Goal: Transaction & Acquisition: Purchase product/service

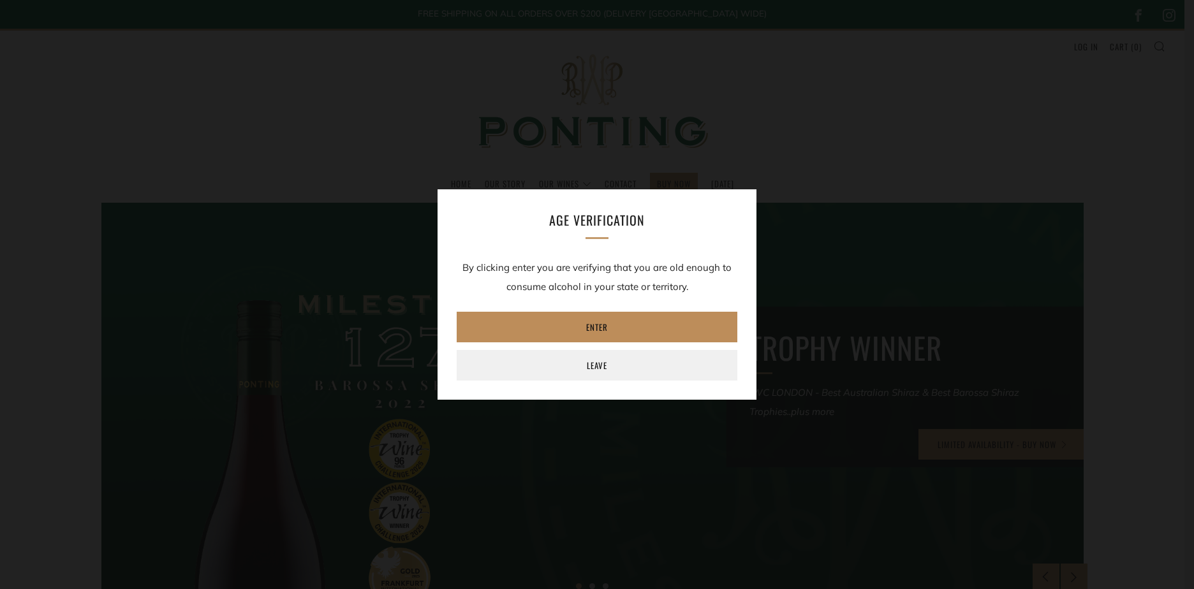
click at [598, 325] on link "Enter" at bounding box center [597, 327] width 281 height 31
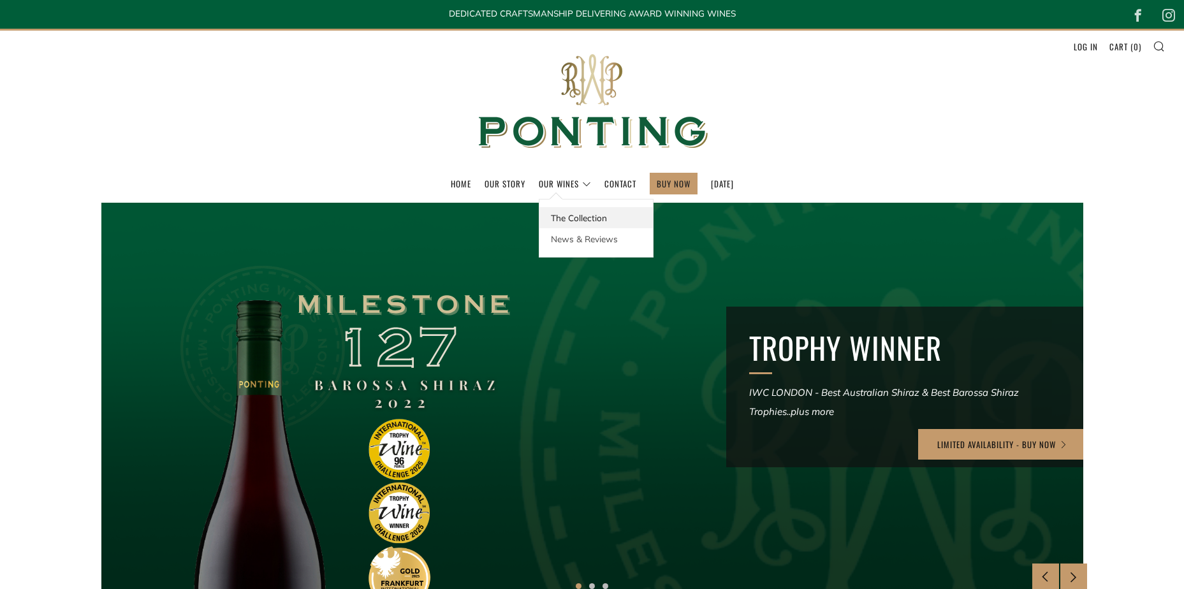
click at [566, 214] on link "The Collection" at bounding box center [597, 217] width 114 height 21
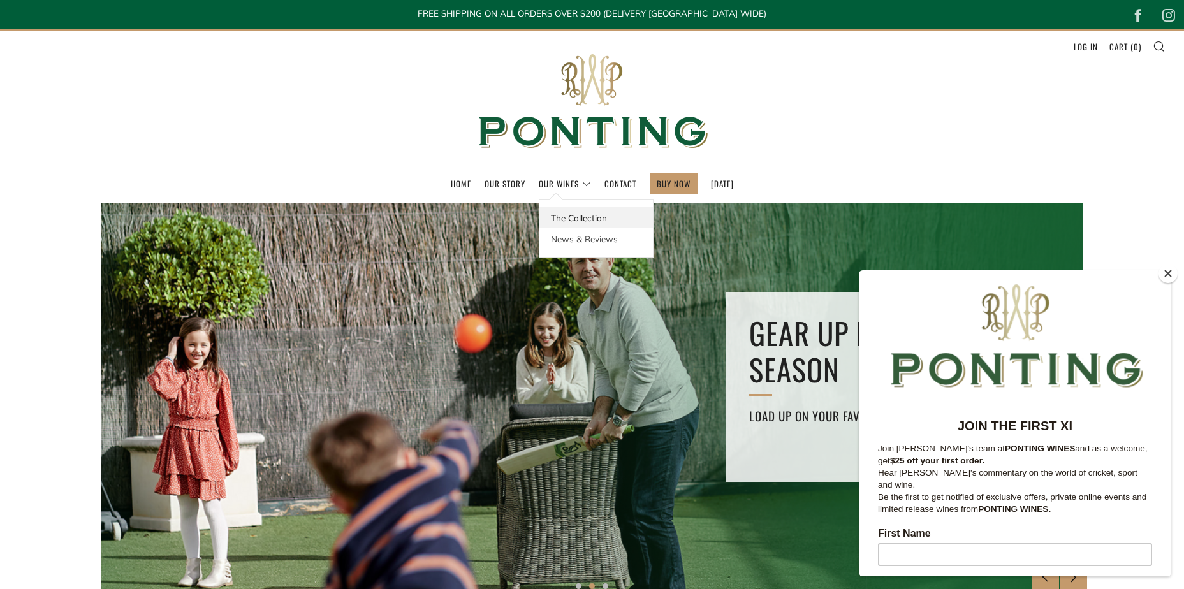
click at [568, 219] on link "The Collection" at bounding box center [597, 217] width 114 height 21
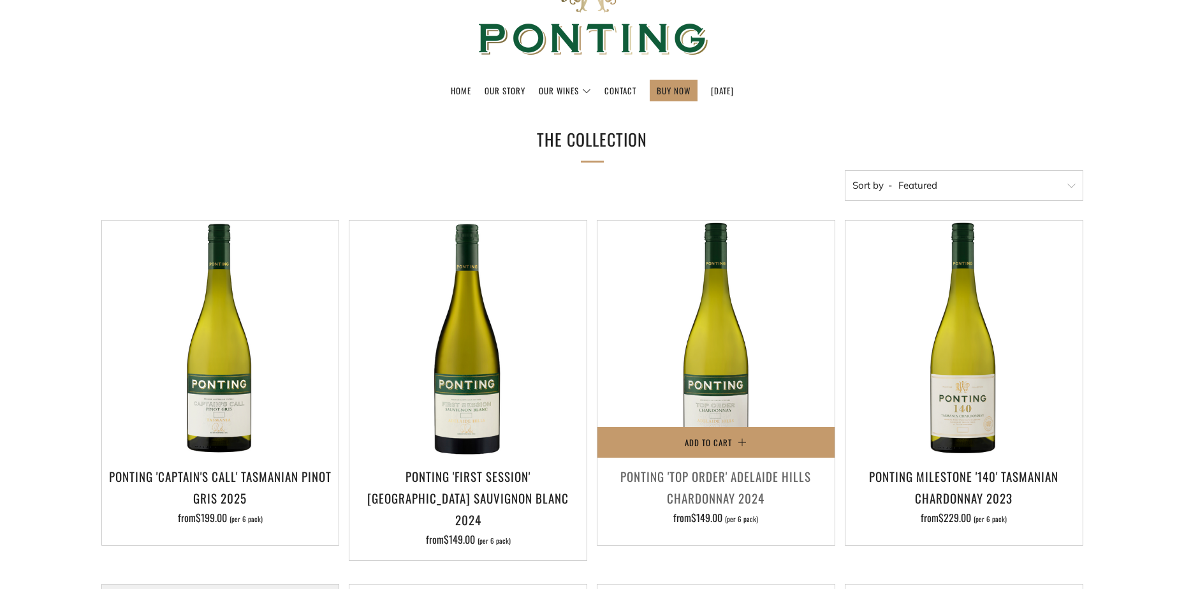
scroll to position [191, 0]
